Goal: Task Accomplishment & Management: Manage account settings

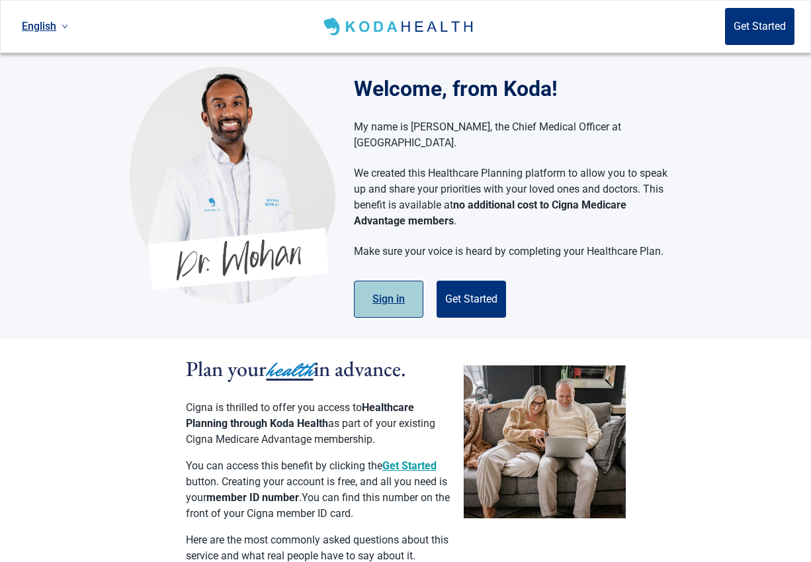
click at [386, 281] on button "Sign in" at bounding box center [388, 299] width 69 height 37
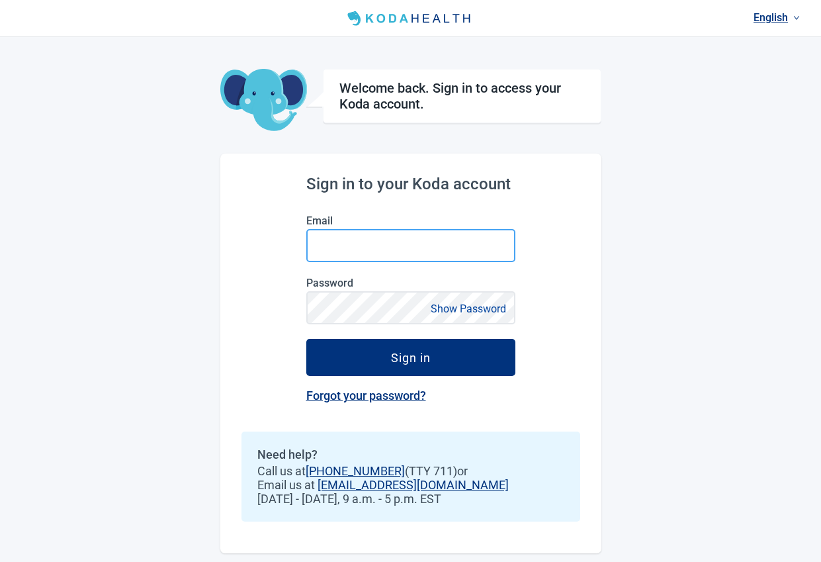
click at [386, 250] on input "Email" at bounding box center [410, 245] width 209 height 33
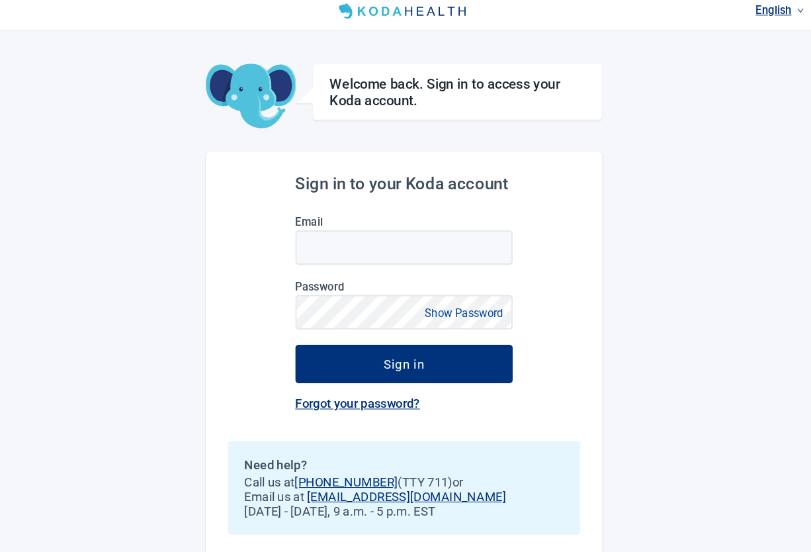
click at [359, 389] on link "Forgot your password?" at bounding box center [361, 396] width 120 height 14
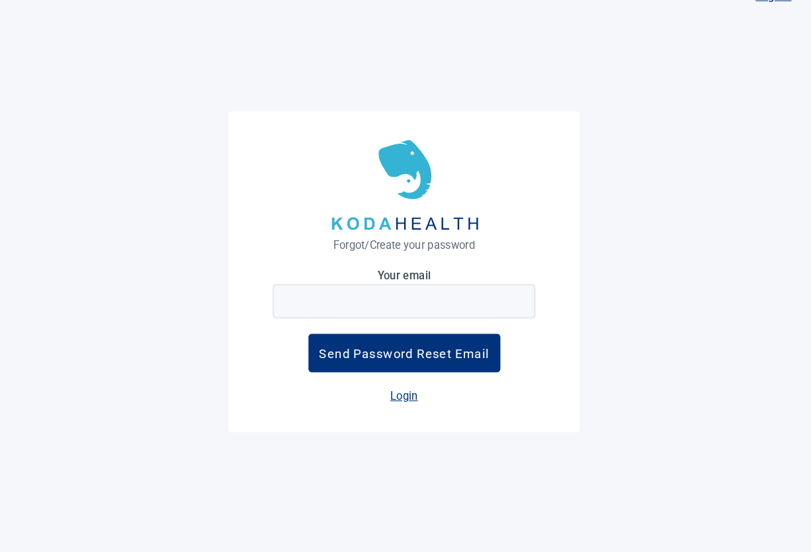
scroll to position [10, 0]
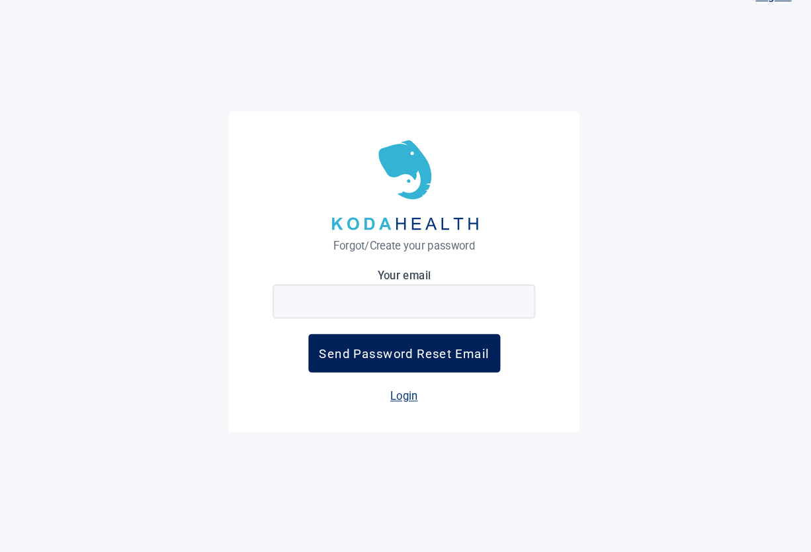
click at [383, 344] on button "Send Password Reset Email" at bounding box center [406, 360] width 185 height 37
click at [347, 354] on div "Send Password Reset Email" at bounding box center [405, 361] width 163 height 14
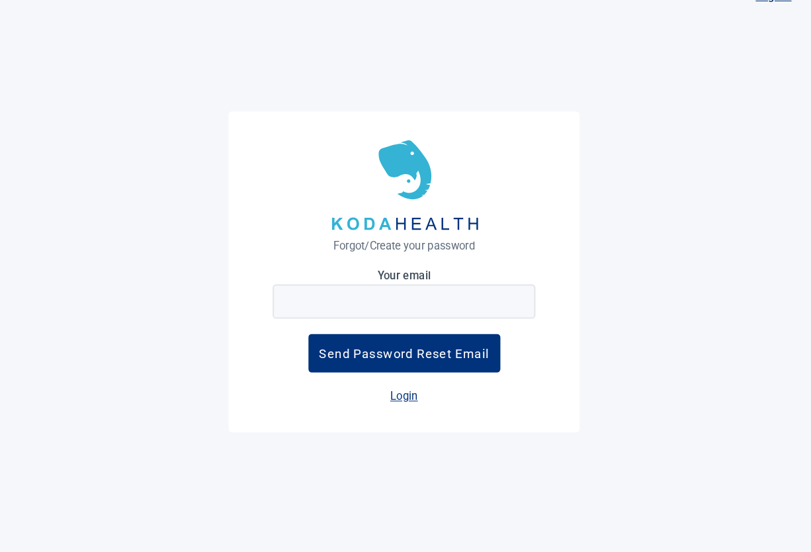
click at [385, 280] on label "Your email" at bounding box center [405, 286] width 253 height 13
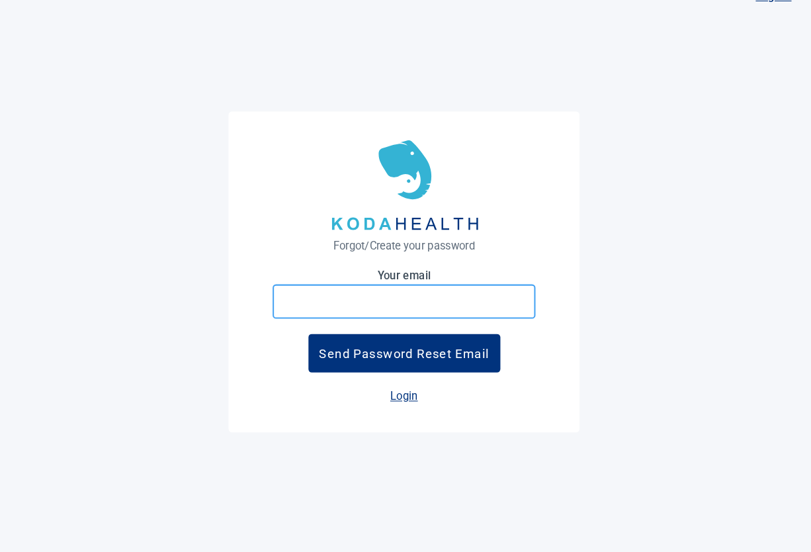
click at [380, 295] on input at bounding box center [405, 311] width 253 height 33
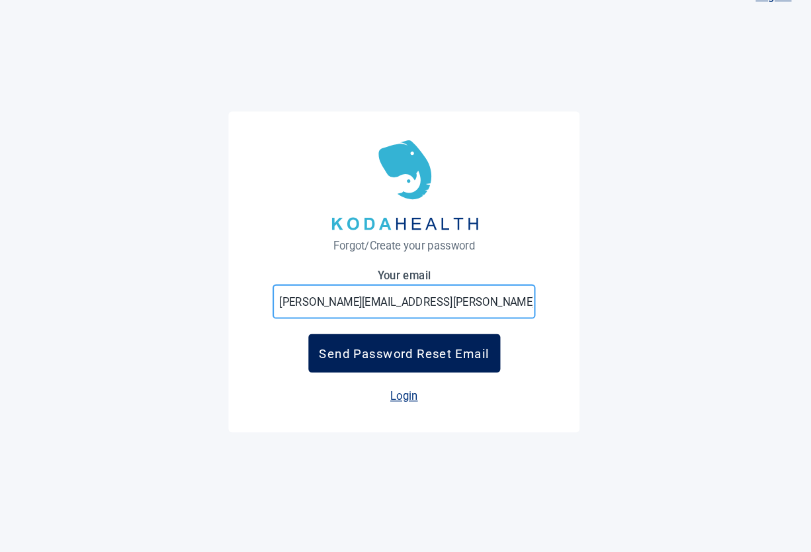
type input "[PERSON_NAME][EMAIL_ADDRESS][PERSON_NAME][DOMAIN_NAME]"
click at [435, 354] on div "Send Password Reset Email" at bounding box center [405, 361] width 163 height 14
